Goal: Navigation & Orientation: Find specific page/section

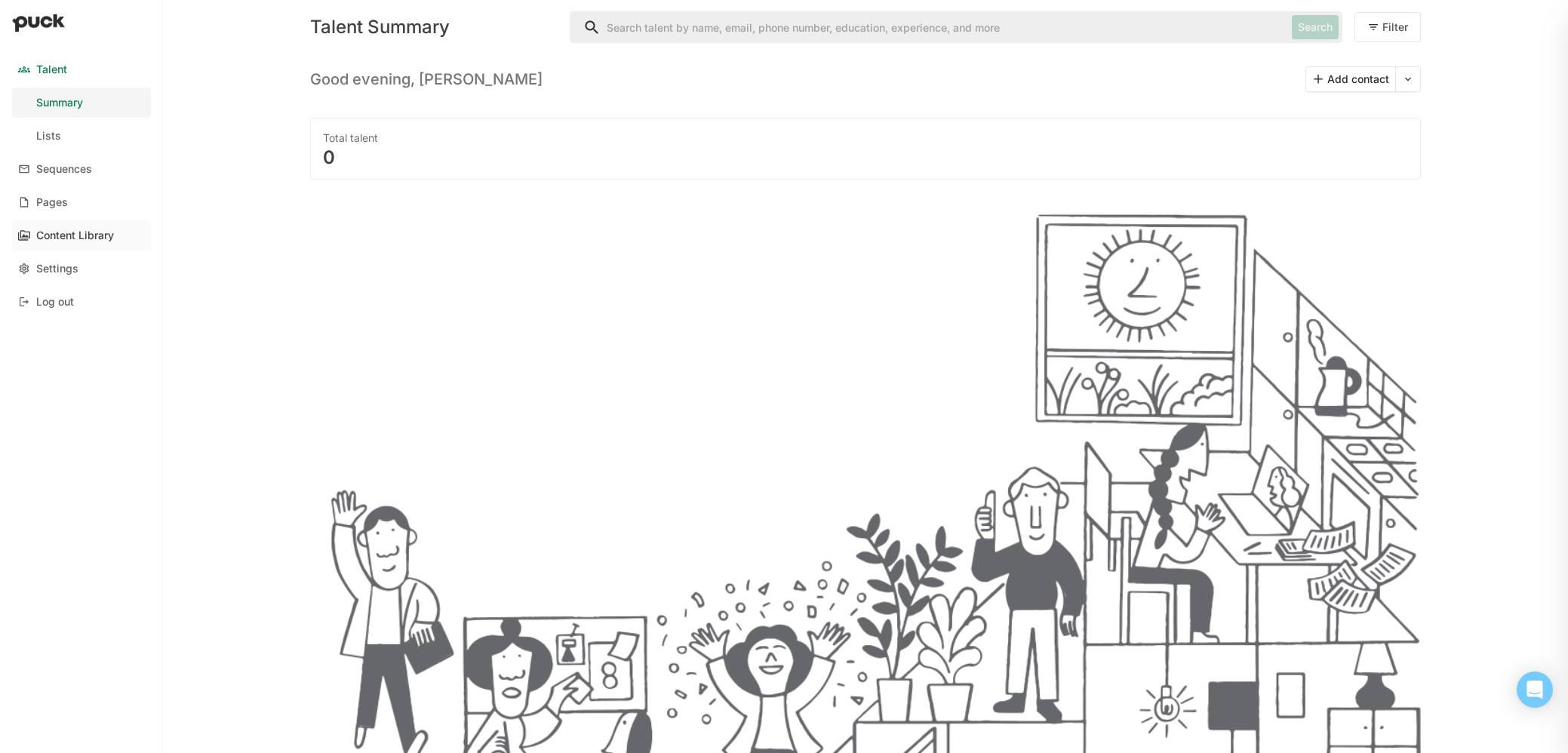
click at [66, 237] on div "Content Library" at bounding box center [75, 236] width 78 height 13
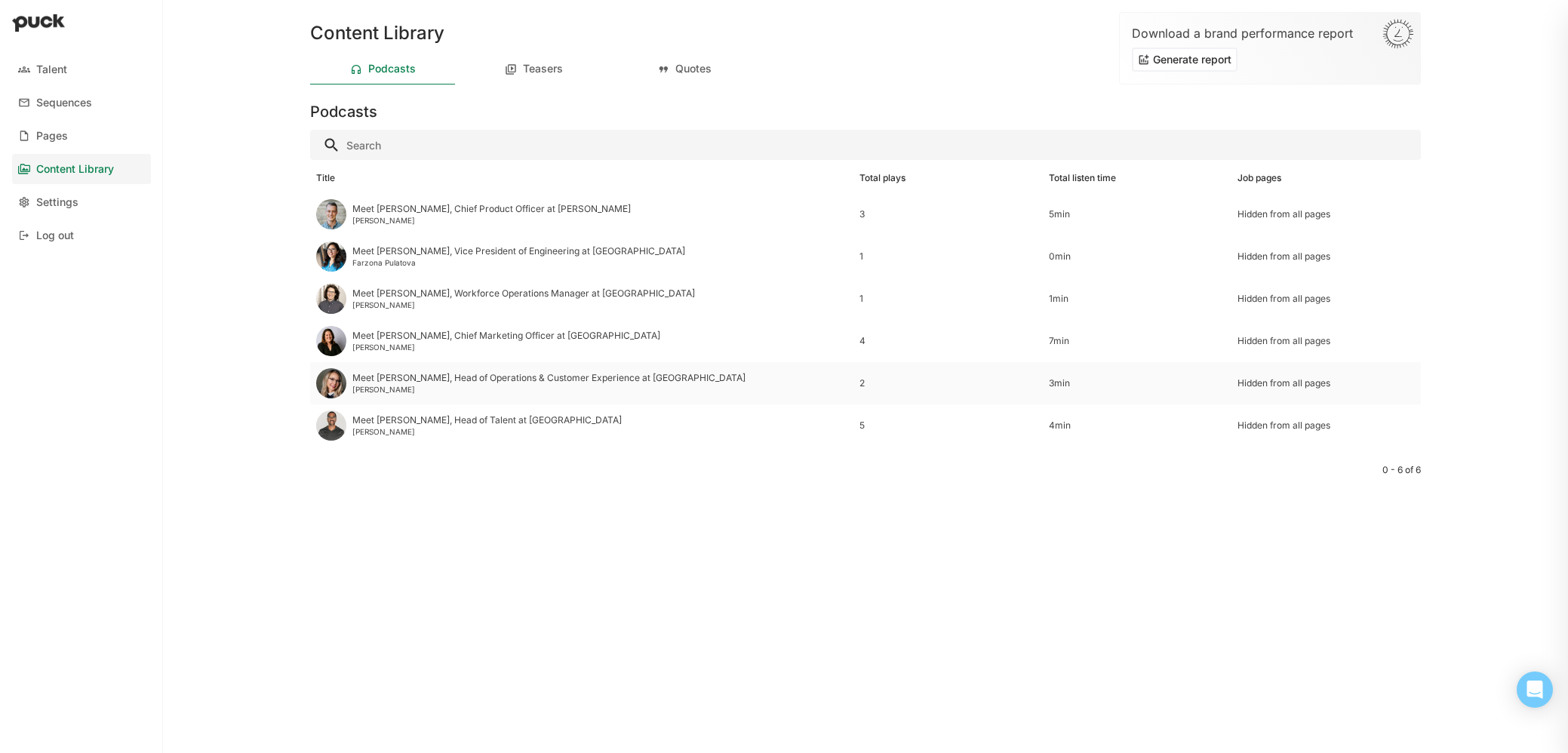
click at [342, 378] on img at bounding box center [331, 383] width 30 height 30
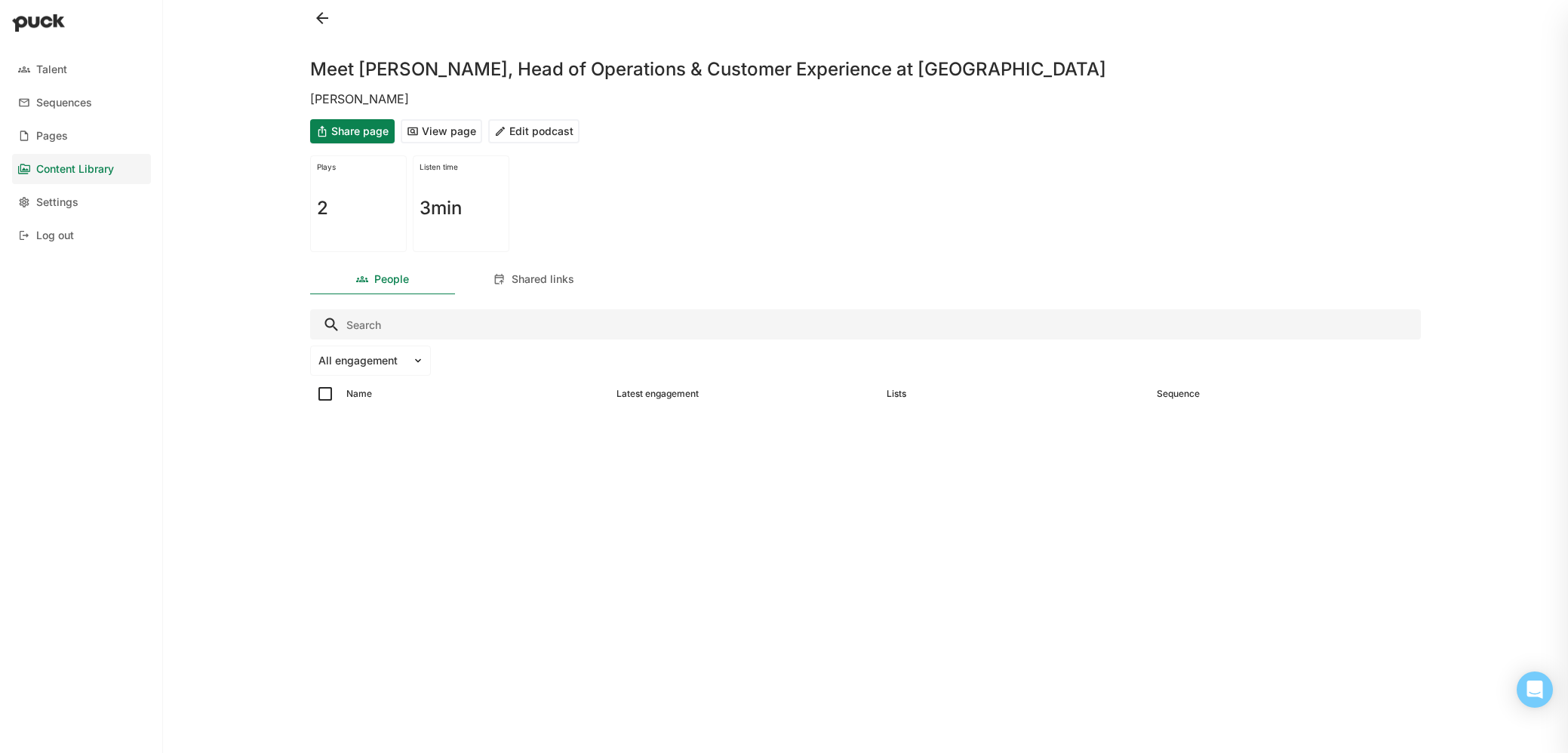
click at [459, 126] on button "View page" at bounding box center [442, 131] width 82 height 24
